Goal: Navigation & Orientation: Find specific page/section

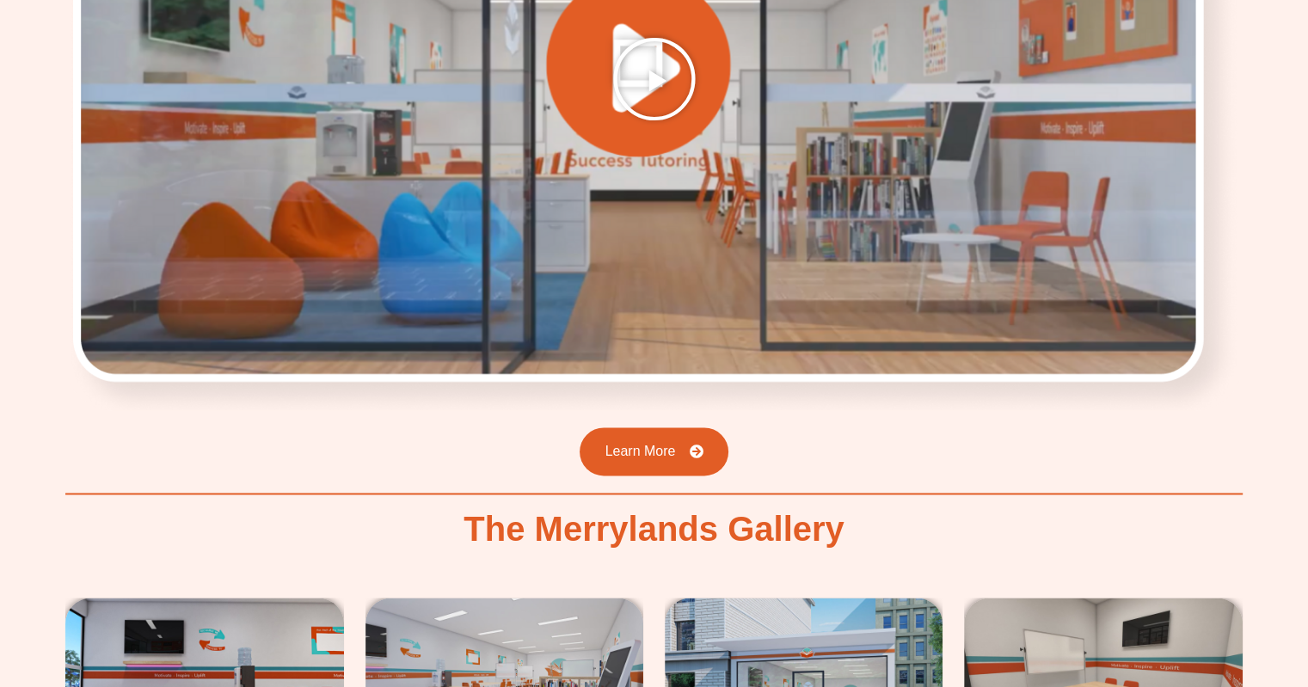
scroll to position [2311, 0]
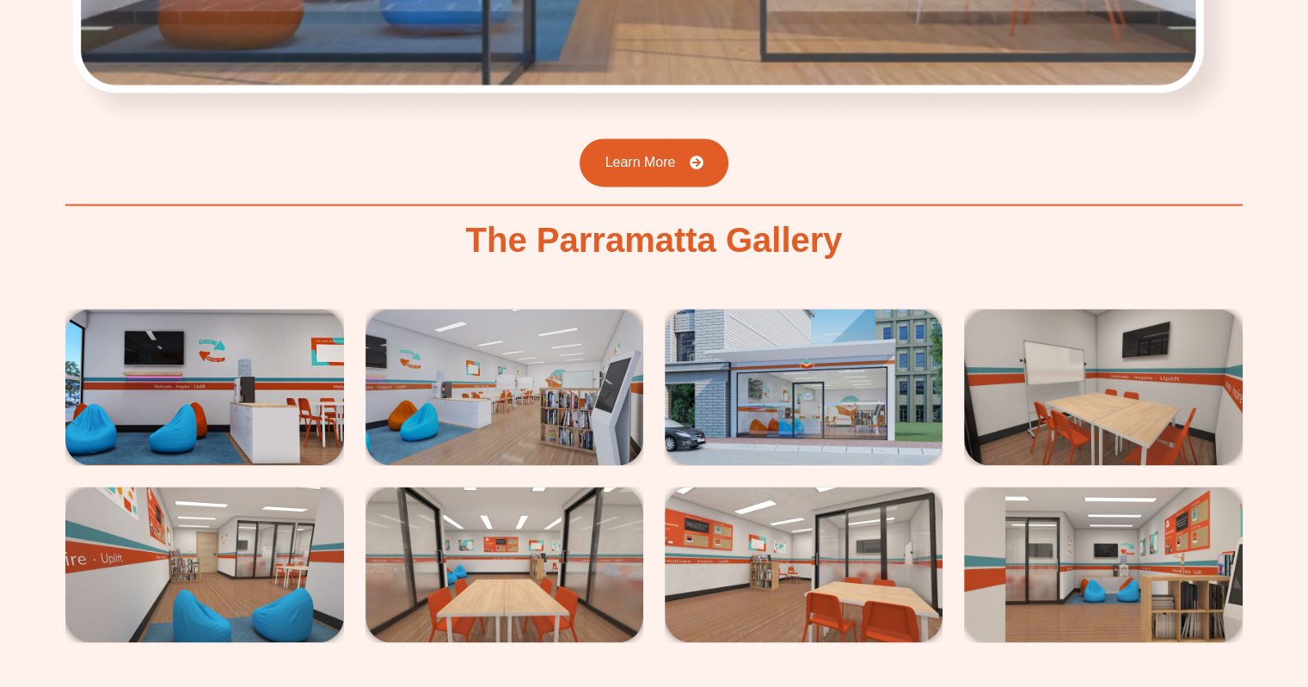
scroll to position [2805, 0]
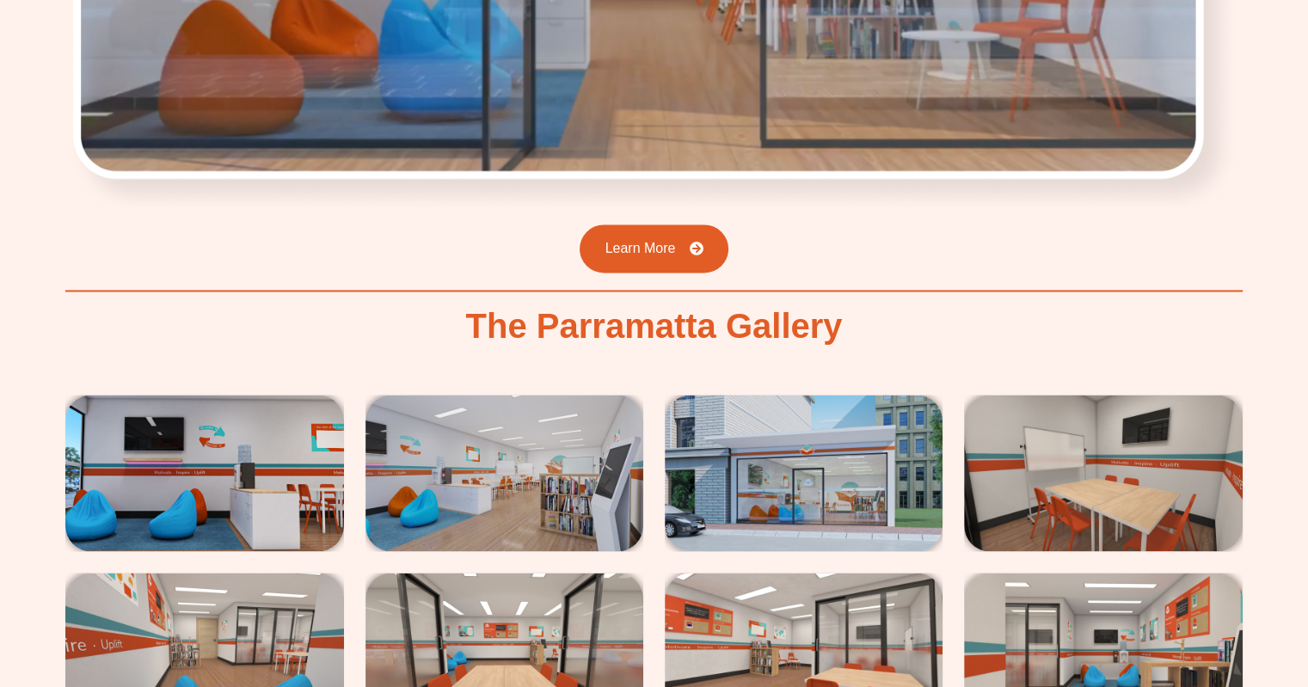
click at [526, 395] on img at bounding box center [504, 473] width 278 height 156
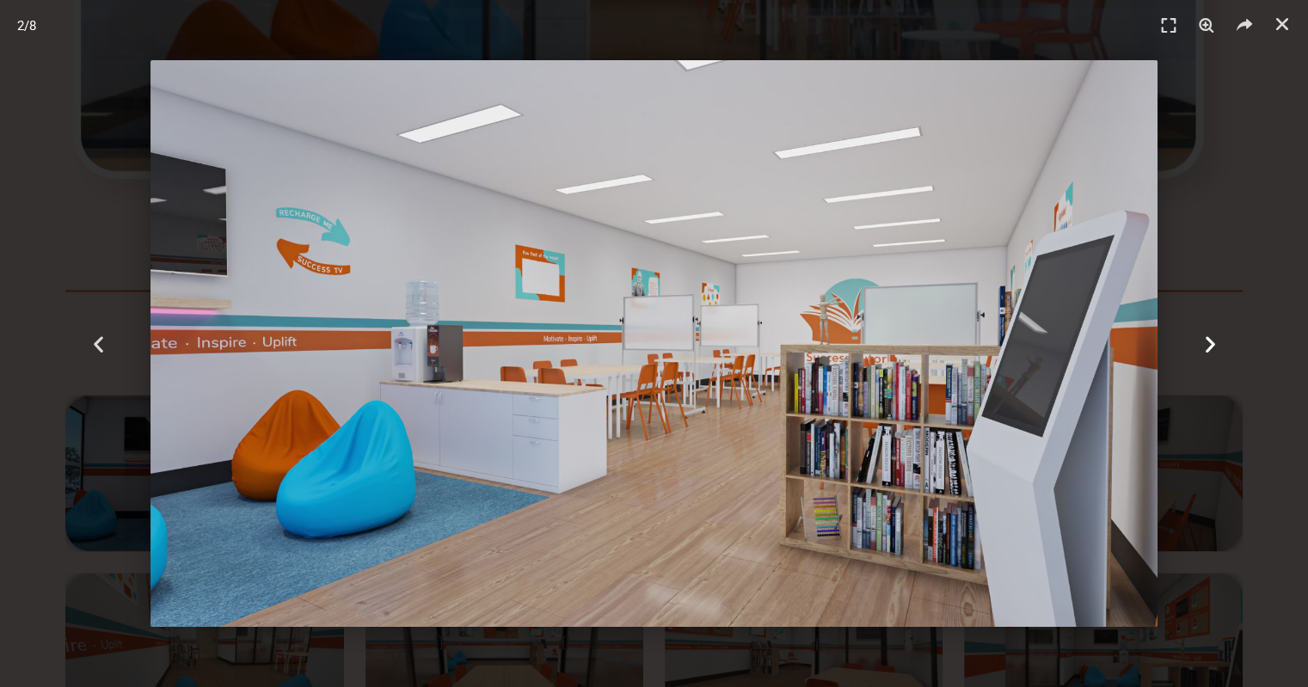
click at [1209, 335] on icon "Next slide" at bounding box center [1208, 343] width 21 height 21
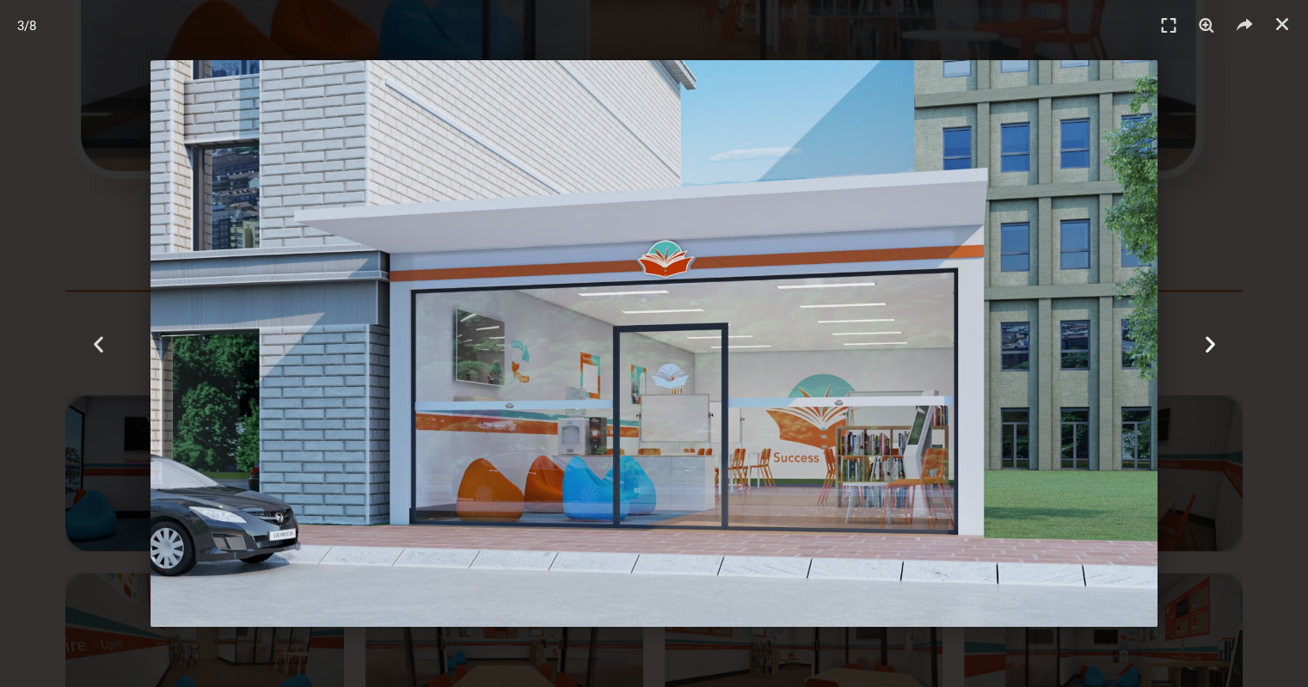
click at [1209, 336] on icon "Next slide" at bounding box center [1208, 343] width 21 height 21
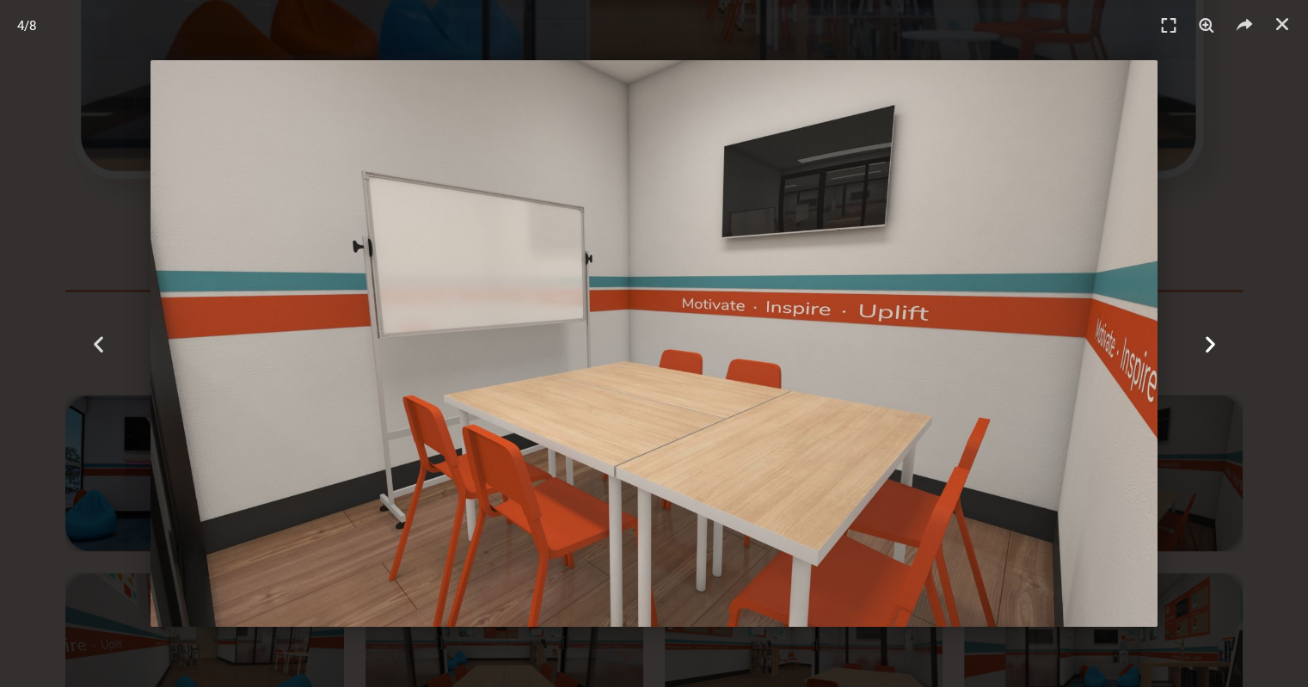
click at [1208, 341] on icon "Next slide" at bounding box center [1208, 343] width 21 height 21
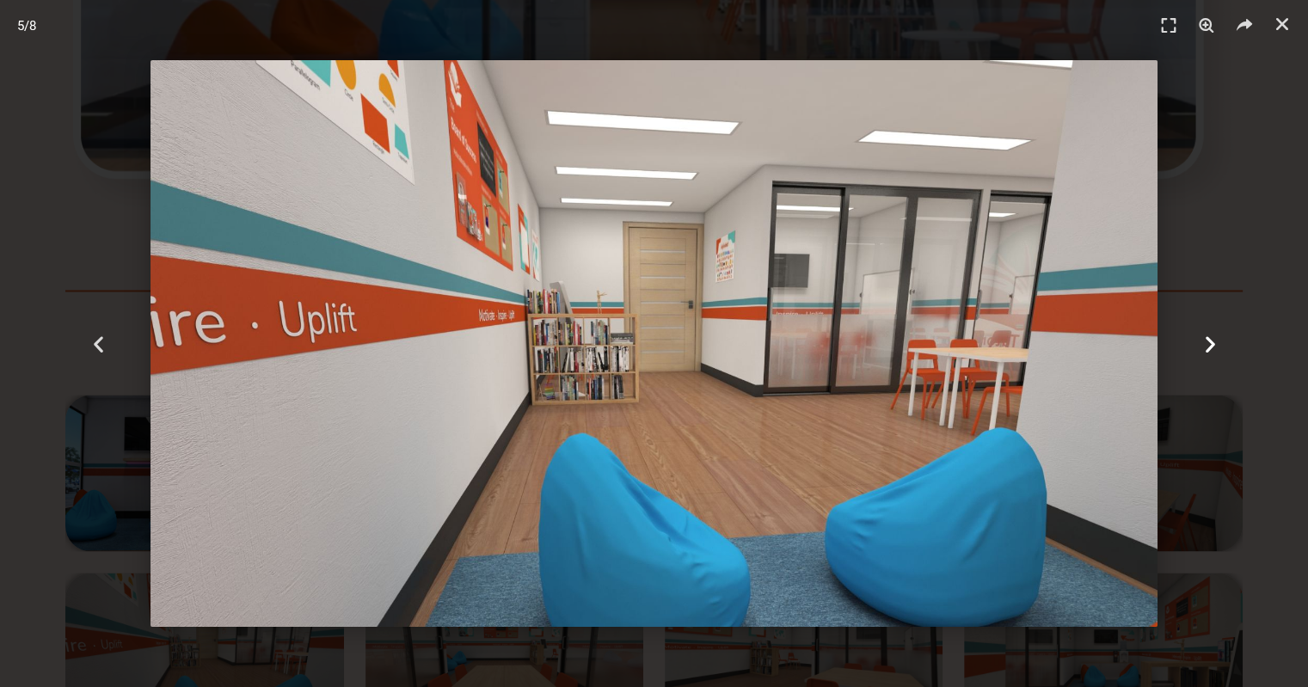
click at [1214, 346] on icon "Next slide" at bounding box center [1208, 343] width 21 height 21
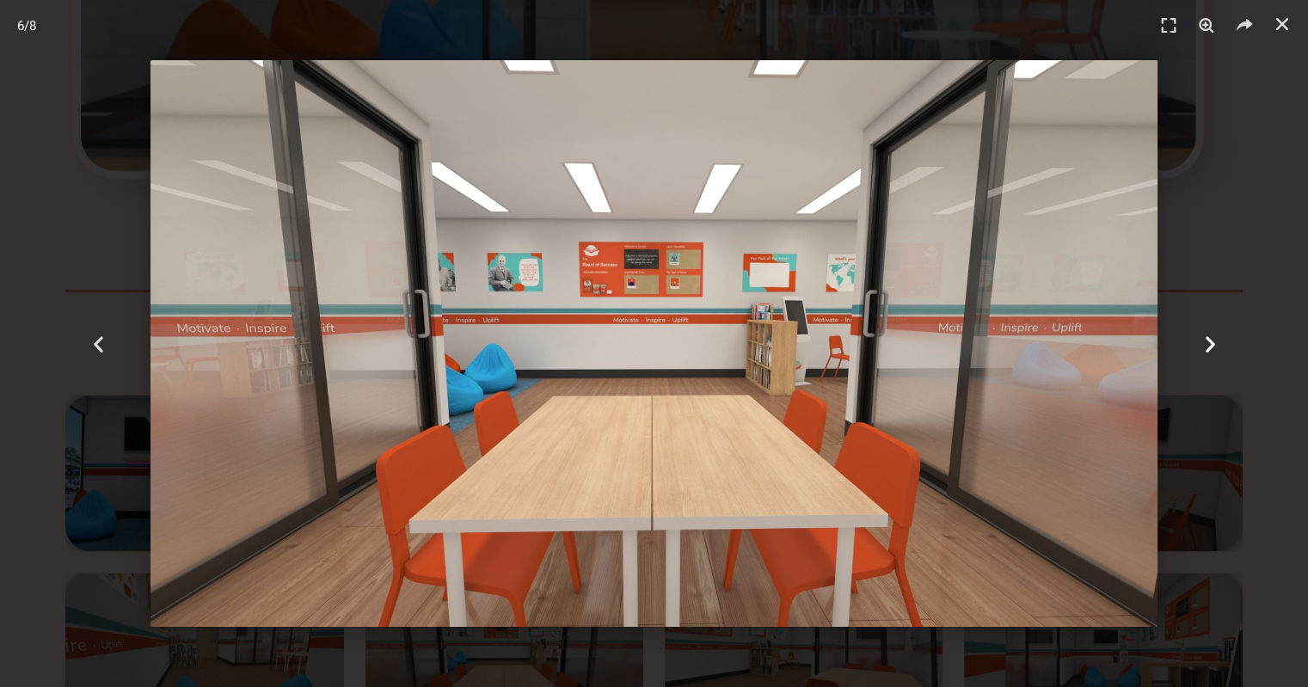
click at [1215, 346] on icon "Next slide" at bounding box center [1208, 343] width 21 height 21
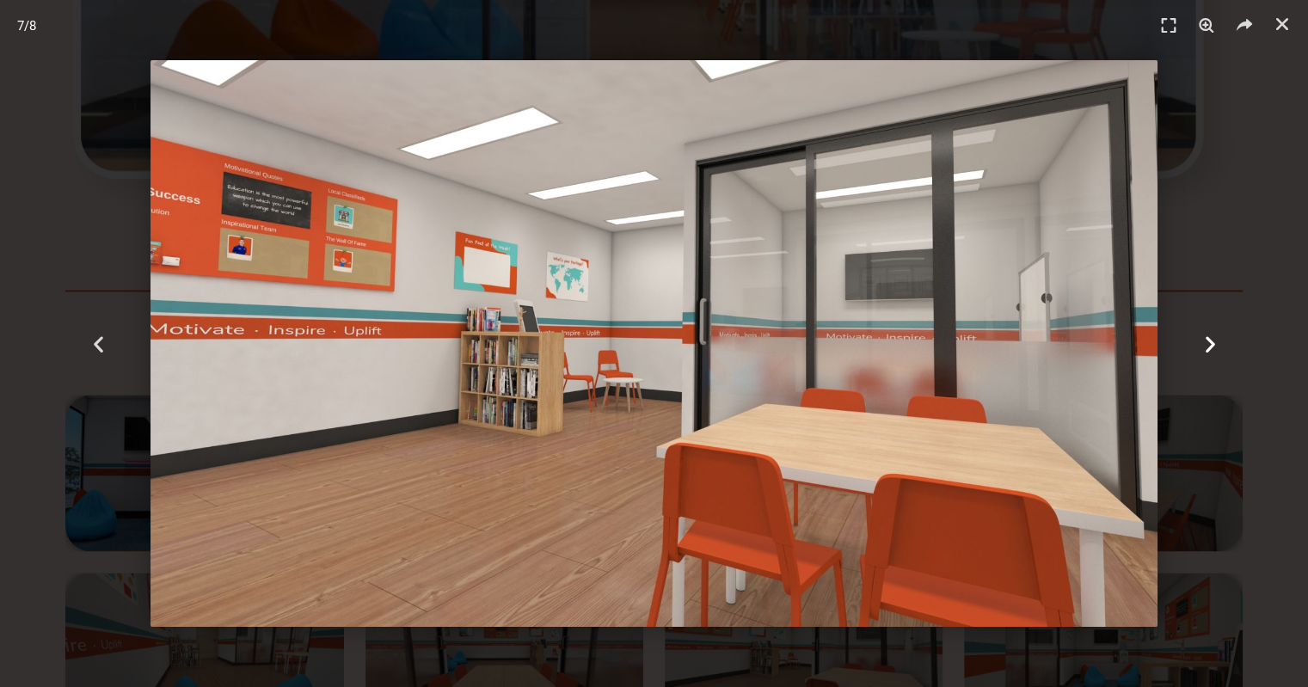
click at [1215, 346] on icon "Next slide" at bounding box center [1208, 343] width 21 height 21
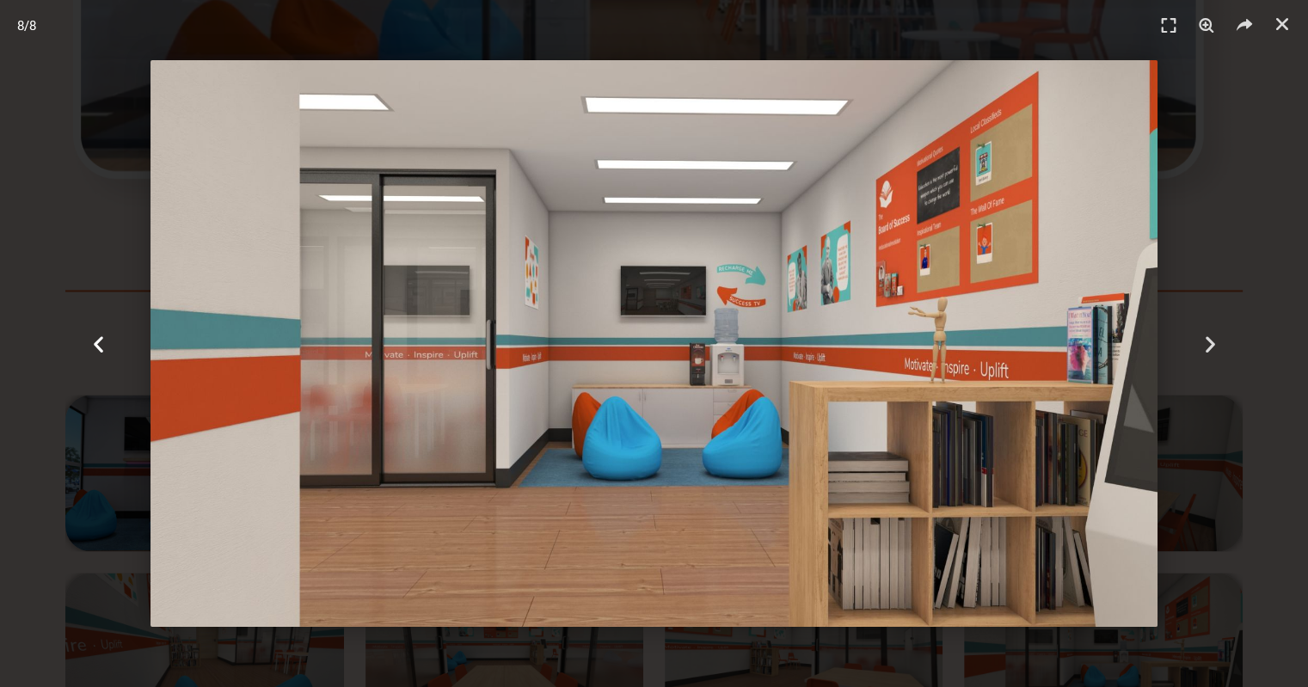
click at [95, 346] on icon "Previous slide" at bounding box center [98, 343] width 21 height 21
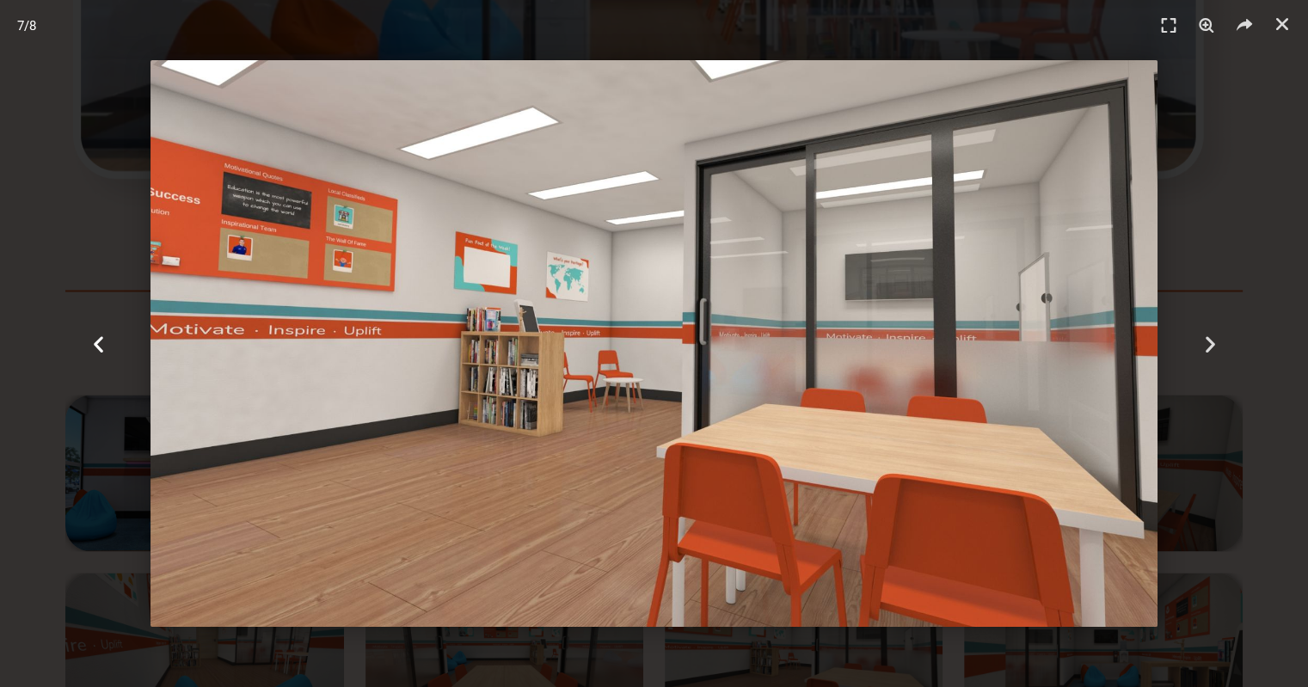
click at [96, 346] on icon "Previous slide" at bounding box center [98, 343] width 21 height 21
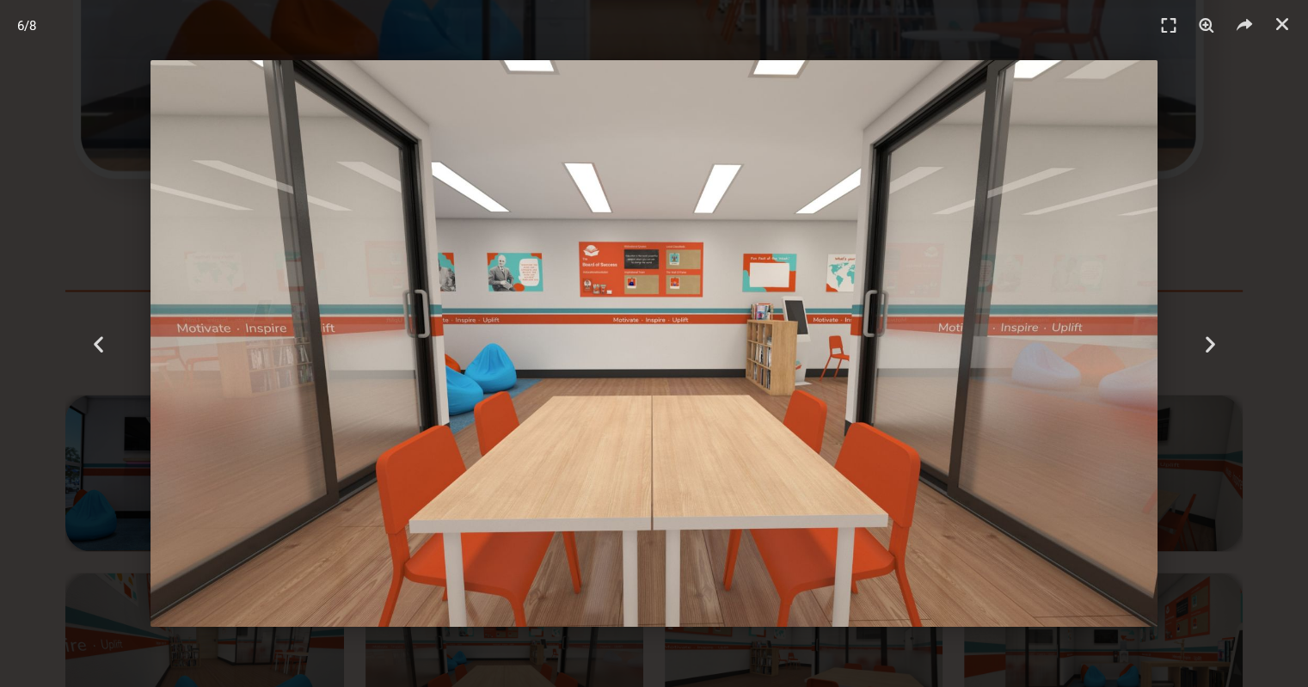
scroll to position [2891, 0]
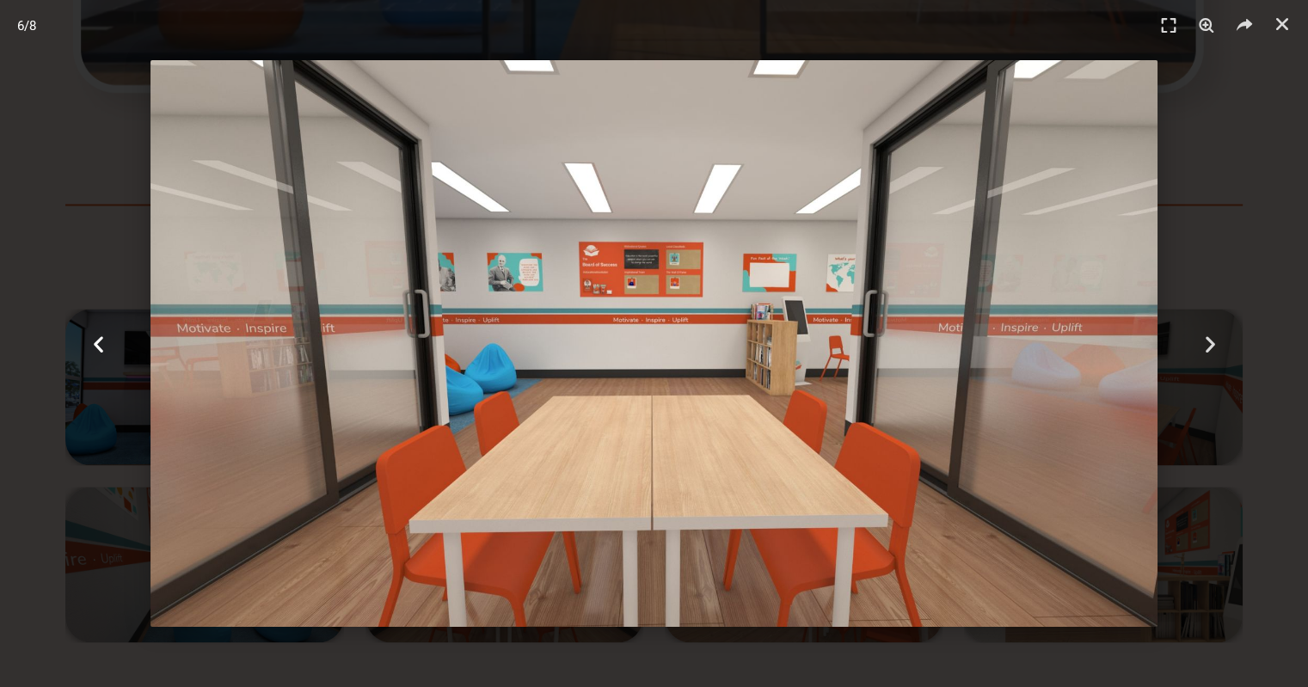
click at [102, 346] on icon "Previous slide" at bounding box center [98, 343] width 21 height 21
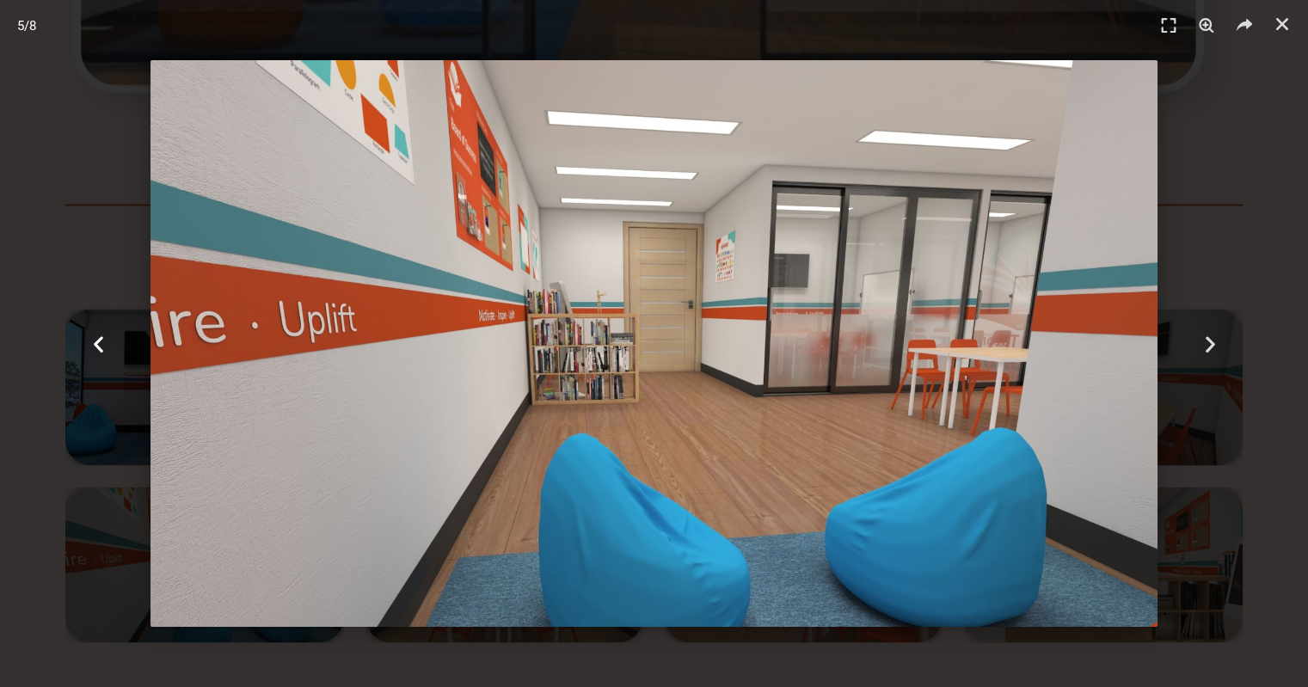
click at [100, 346] on icon "Previous slide" at bounding box center [98, 343] width 21 height 21
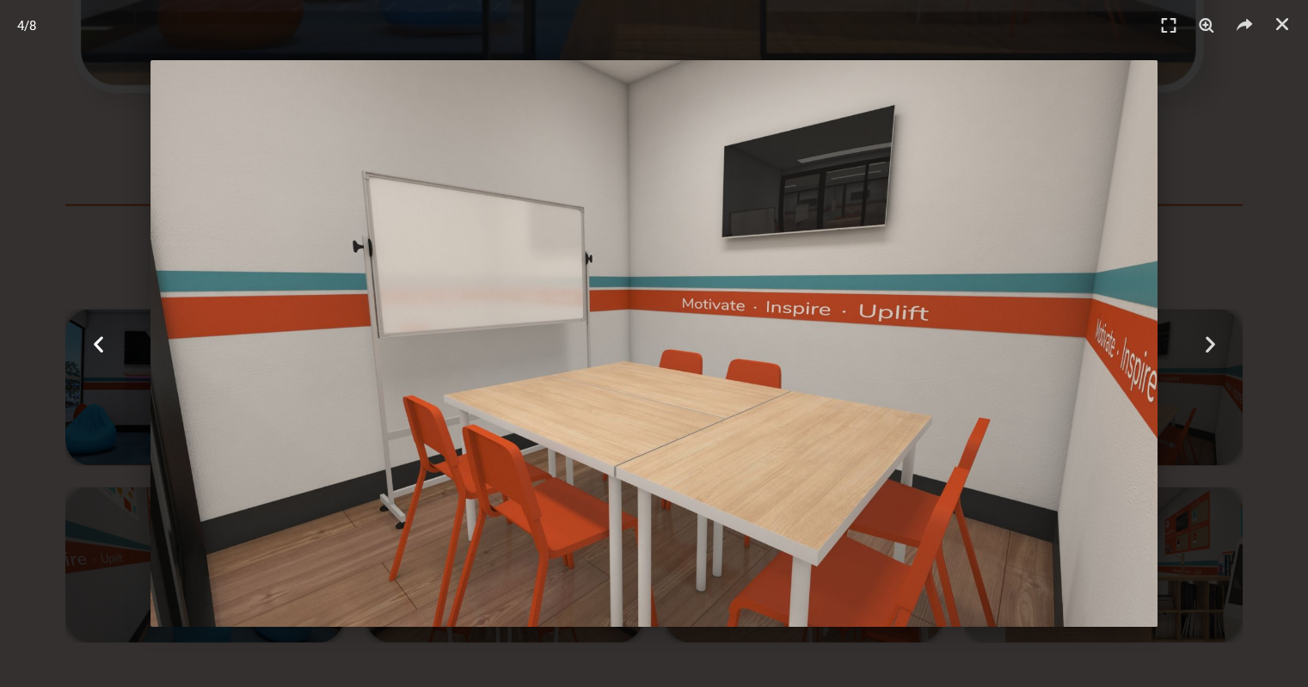
click at [100, 346] on icon "Previous slide" at bounding box center [98, 343] width 21 height 21
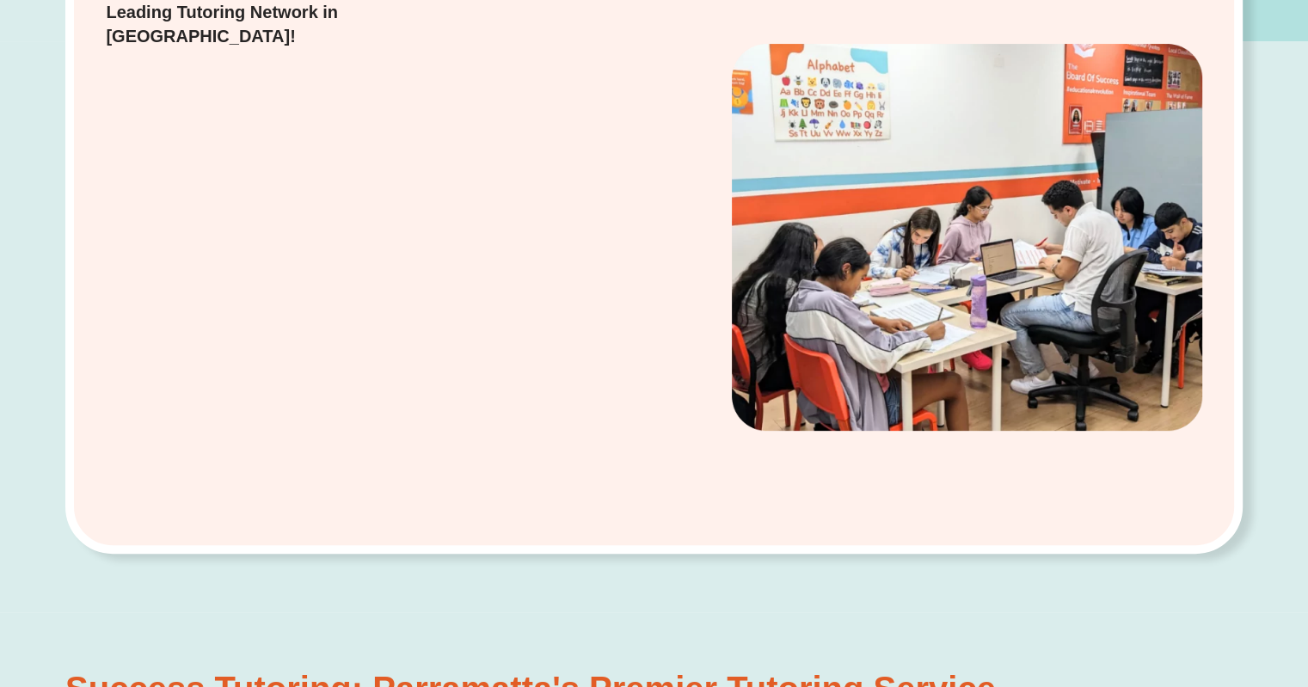
scroll to position [54, 0]
